Goal: Information Seeking & Learning: Learn about a topic

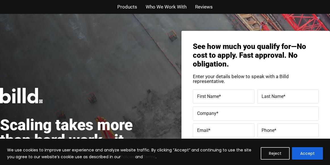
scroll to position [23, 0]
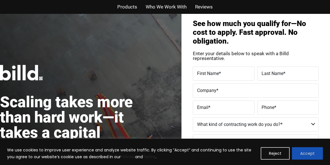
click at [307, 151] on button "Accept" at bounding box center [307, 153] width 31 height 12
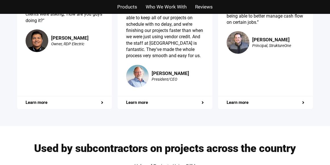
scroll to position [1142, 0]
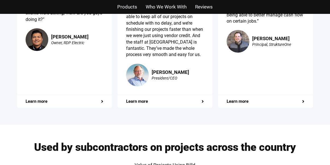
click at [171, 10] on span "Who We Work With" at bounding box center [165, 7] width 41 height 8
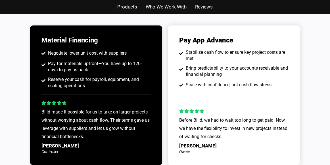
scroll to position [381, 0]
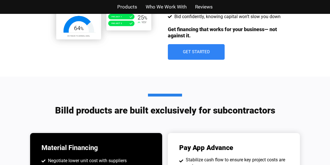
click at [194, 8] on ul "Products Who We Work With Reviews" at bounding box center [165, 7] width 332 height 8
click at [202, 4] on span "Reviews" at bounding box center [204, 7] width 18 height 8
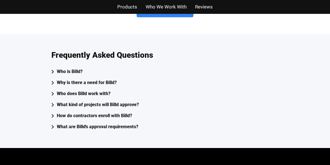
scroll to position [1523, 0]
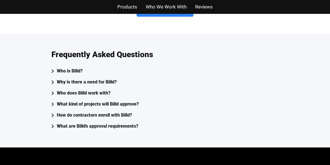
click at [52, 69] on icon "Accordion. Open links with Enter or Space, close with Escape, and navigate with…" at bounding box center [52, 71] width 3 height 4
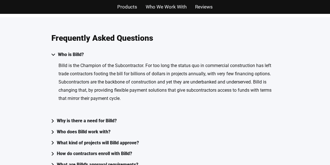
scroll to position [1546, 0]
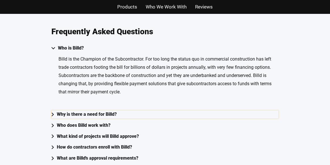
click at [52, 113] on icon "Accordion. Open links with Enter or Space, close with Escape, and navigate with…" at bounding box center [52, 115] width 3 height 4
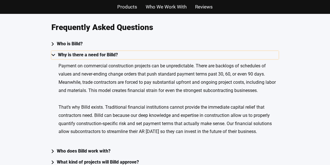
scroll to position [1551, 0]
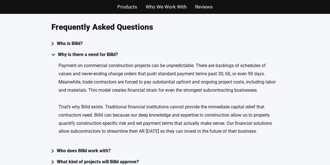
click at [53, 42] on icon "Accordion. Open links with Enter or Space, close with Escape, and navigate with…" at bounding box center [52, 44] width 3 height 4
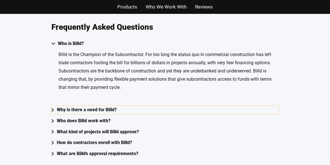
click at [52, 108] on icon "Accordion. Open links with Enter or Space, close with Escape, and navigate with…" at bounding box center [52, 110] width 3 height 4
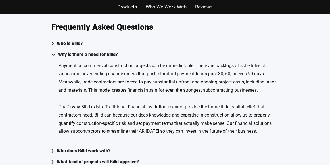
click at [125, 76] on p "Payment on commercial construction projects can be unpredictable. There are bac…" at bounding box center [168, 78] width 220 height 33
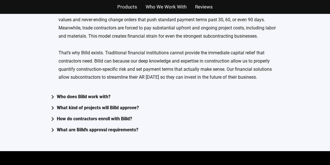
scroll to position [1605, 0]
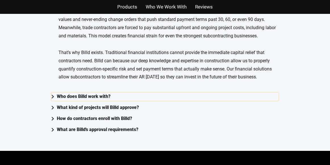
click at [53, 95] on icon "Accordion. Open links with Enter or Space, close with Escape, and navigate with…" at bounding box center [52, 97] width 3 height 4
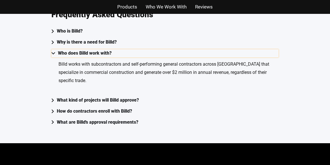
scroll to position [1550, 0]
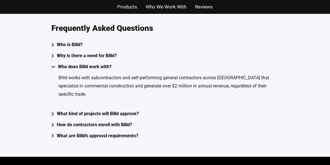
click at [95, 86] on p "Billd works with subcontractors and self-performing general contractors across …" at bounding box center [168, 86] width 220 height 25
click at [52, 112] on icon "Accordion. Open links with Enter or Space, close with Escape, and navigate with…" at bounding box center [52, 114] width 3 height 4
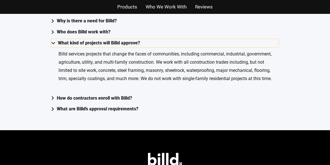
scroll to position [1589, 0]
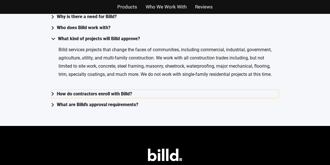
click at [55, 90] on summary "How do contractors enroll with Billd?" at bounding box center [164, 94] width 227 height 8
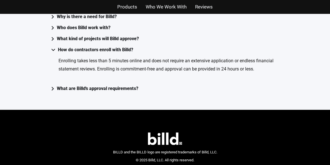
click at [102, 63] on p "Enrolling takes less than 5 minutes online and does not require an extensive ap…" at bounding box center [168, 65] width 220 height 16
click at [52, 87] on icon "Accordion. Open links with Enter or Space, close with Escape, and navigate with…" at bounding box center [52, 89] width 3 height 4
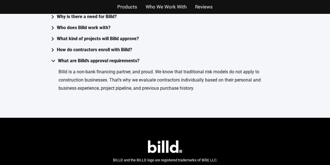
click at [104, 83] on p "Billd is a non-bank financing partner, and proud. We know that traditional risk…" at bounding box center [168, 80] width 220 height 25
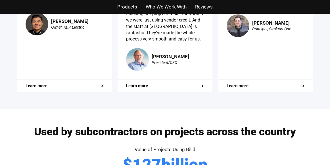
scroll to position [1155, 0]
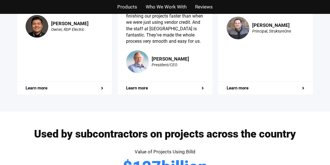
click at [123, 4] on span "Products" at bounding box center [127, 7] width 20 height 8
